Goal: Find specific page/section: Find specific page/section

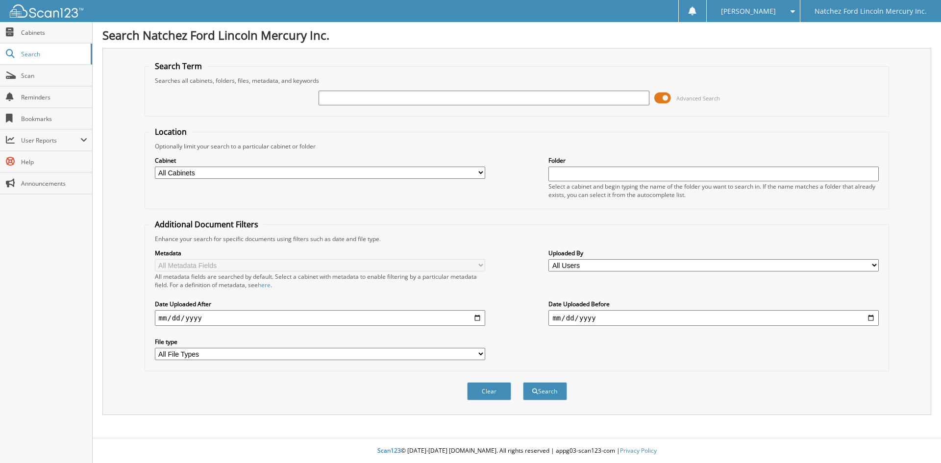
click at [331, 101] on input "text" at bounding box center [484, 98] width 330 height 15
type input "rm1002"
click at [547, 385] on button "Search" at bounding box center [545, 391] width 44 height 18
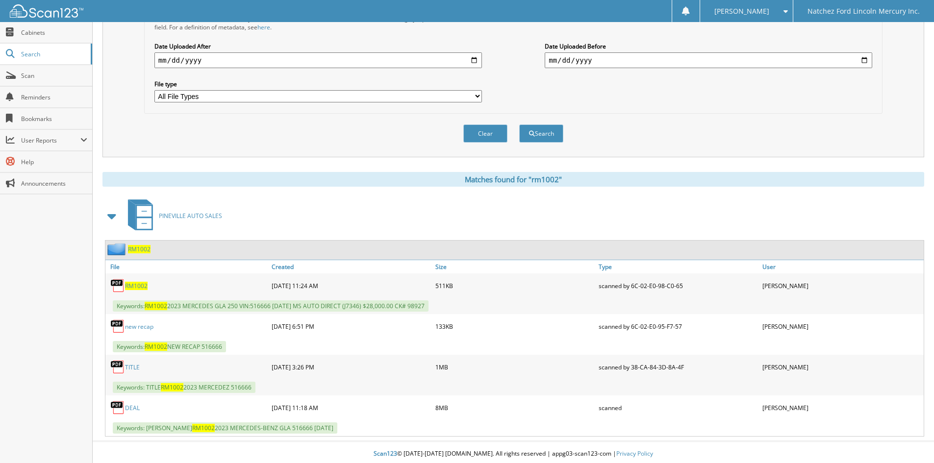
scroll to position [261, 0]
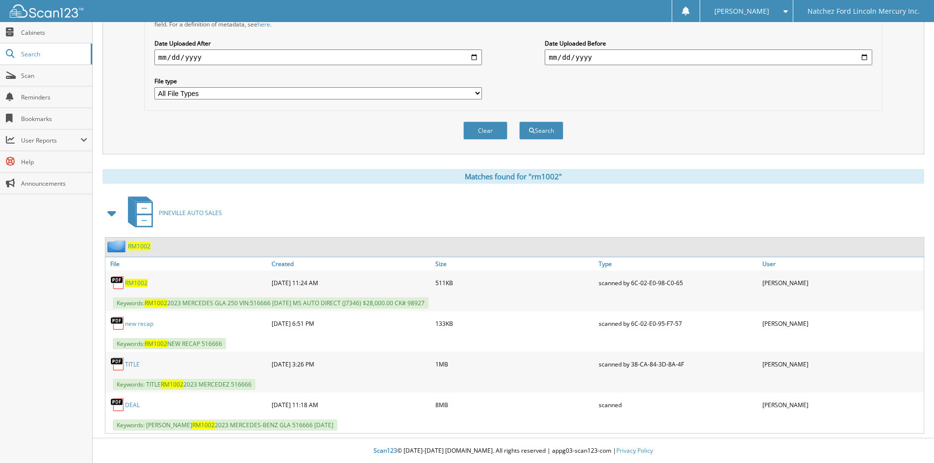
click at [139, 325] on link "new recap" at bounding box center [139, 324] width 28 height 8
